Goal: Transaction & Acquisition: Purchase product/service

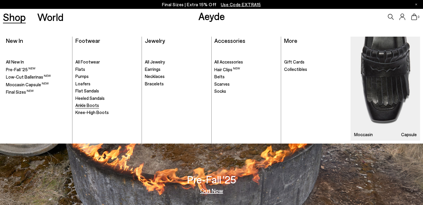
click at [88, 104] on span "Ankle Boots" at bounding box center [87, 105] width 24 height 5
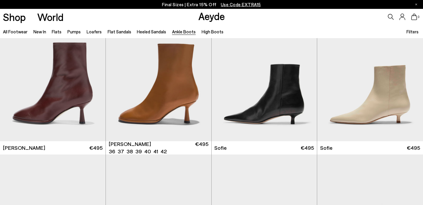
scroll to position [469, 0]
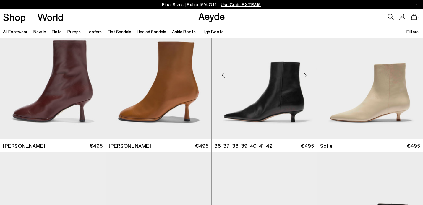
click at [306, 76] on div "Next slide" at bounding box center [305, 75] width 18 height 18
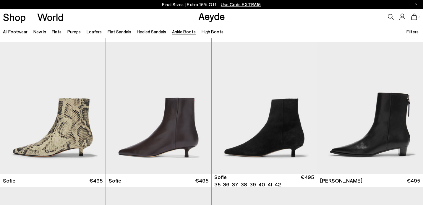
scroll to position [581, 0]
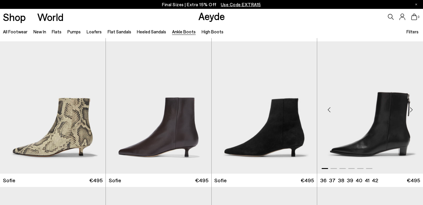
click at [410, 107] on div "Next slide" at bounding box center [411, 110] width 18 height 18
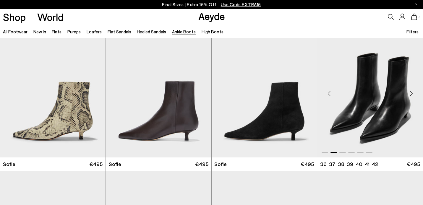
scroll to position [597, 0]
click at [349, 136] on img "2 / 6" at bounding box center [370, 91] width 106 height 133
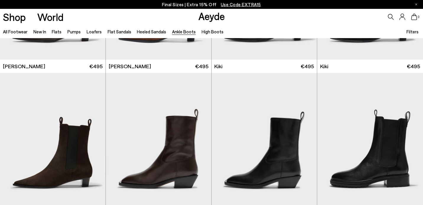
scroll to position [846, 0]
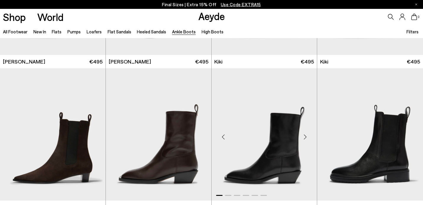
click at [271, 144] on img "1 / 6" at bounding box center [265, 134] width 106 height 133
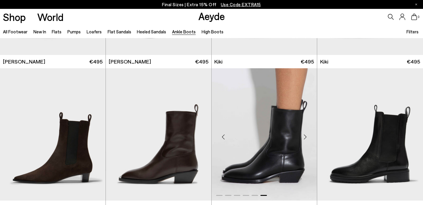
scroll to position [858, 0]
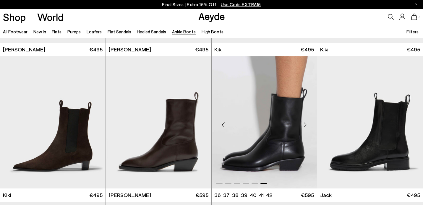
click at [253, 181] on div at bounding box center [265, 182] width 106 height 7
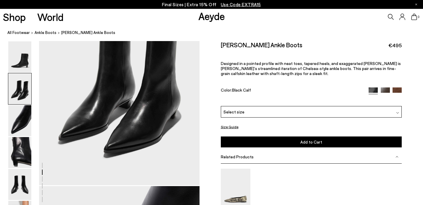
scroll to position [259, 0]
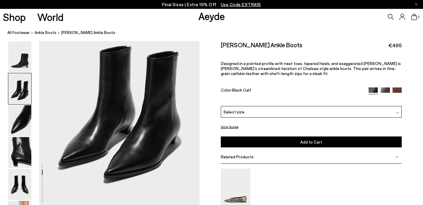
click at [20, 95] on img at bounding box center [19, 88] width 23 height 31
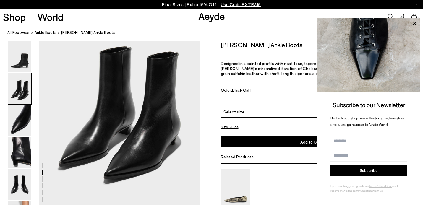
scroll to position [258, 0]
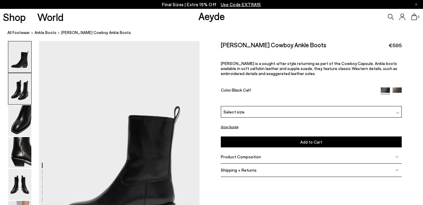
click at [17, 92] on img at bounding box center [19, 88] width 23 height 31
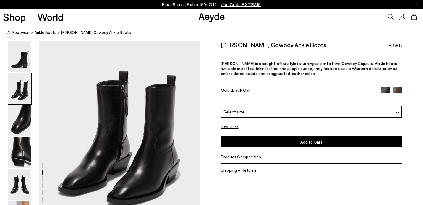
scroll to position [262, 0]
